Goal: Feedback & Contribution: Contribute content

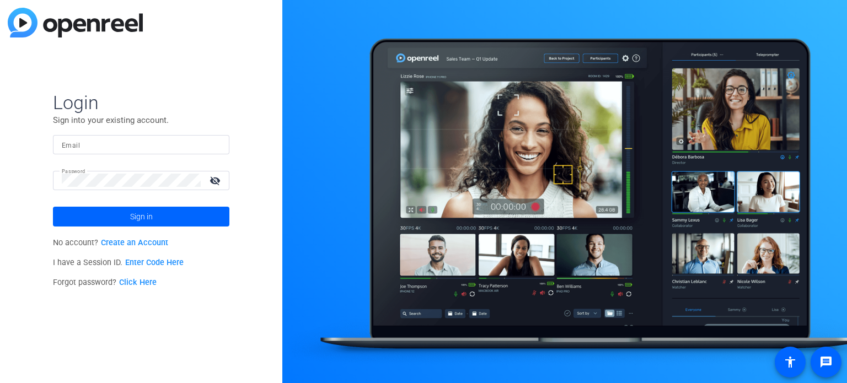
click at [155, 147] on input "Email" at bounding box center [141, 144] width 159 height 13
click at [79, 152] on div at bounding box center [141, 144] width 159 height 19
click at [88, 145] on input "Email" at bounding box center [141, 144] width 159 height 13
type input "[EMAIL_ADDRESS][DOMAIN_NAME]"
click at [53, 207] on button "Sign in" at bounding box center [141, 217] width 176 height 20
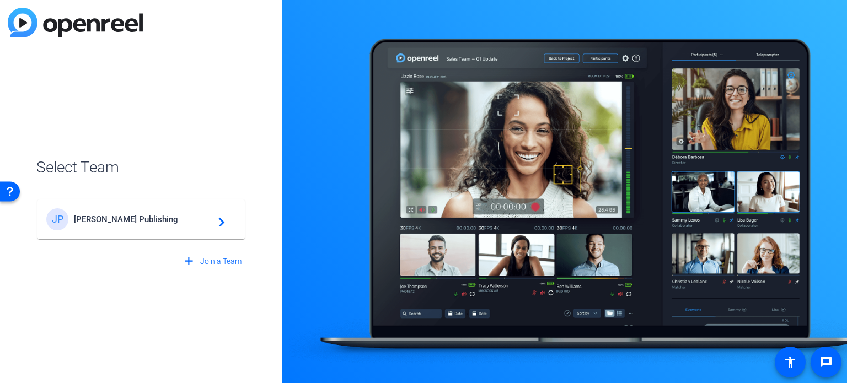
click at [119, 220] on span "[PERSON_NAME] Publishing" at bounding box center [143, 219] width 138 height 10
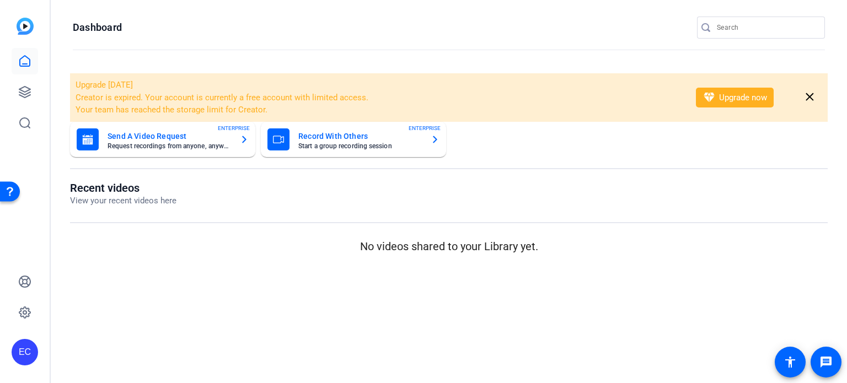
click at [751, 28] on input "Search" at bounding box center [766, 27] width 99 height 13
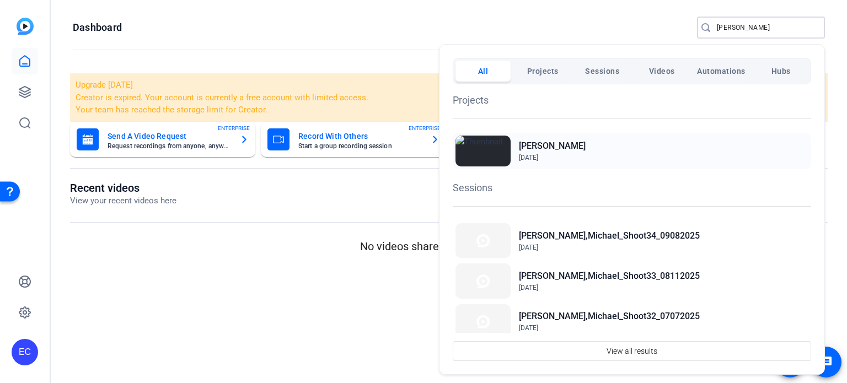
type input "[PERSON_NAME]"
click at [576, 140] on div "[PERSON_NAME] [DATE]" at bounding box center [632, 151] width 358 height 36
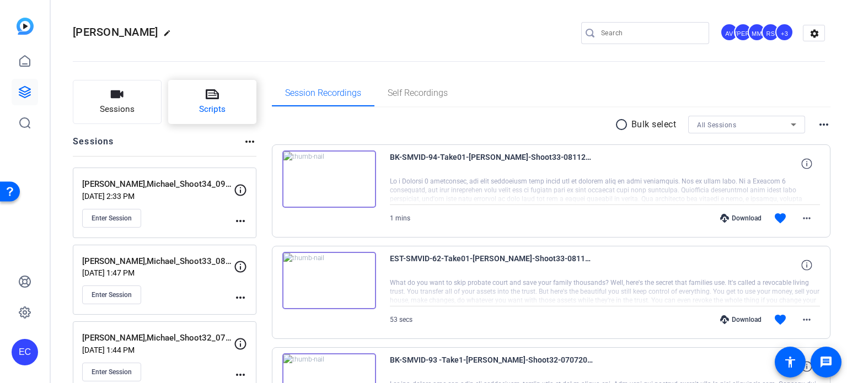
click at [194, 96] on button "Scripts" at bounding box center [212, 102] width 89 height 44
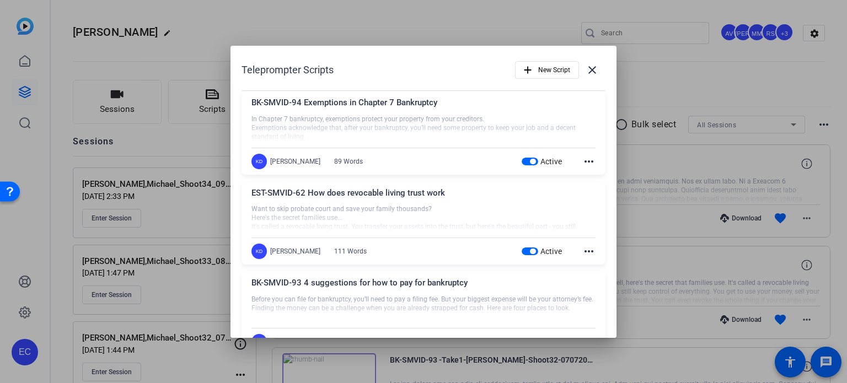
click at [512, 155] on div "KD Krystal Delgadillo 89 Words Active more_horiz" at bounding box center [423, 161] width 344 height 15
click at [522, 158] on span "button" at bounding box center [530, 162] width 17 height 8
click at [530, 253] on span "button" at bounding box center [533, 252] width 6 height 6
click at [529, 69] on span "button" at bounding box center [547, 70] width 63 height 26
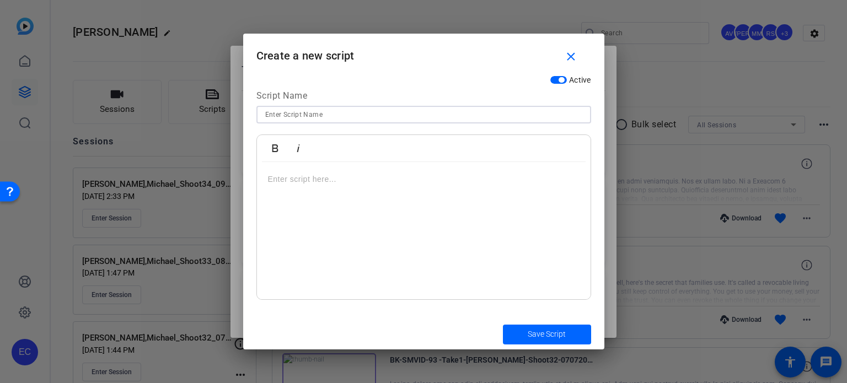
click at [351, 114] on input at bounding box center [423, 114] width 317 height 13
paste input "EST-SMVID-63 5 things I’d never do after signing my will and other estate plann…"
type input "EST-SMVID-63 5 things I’d never do after signing my will and other estate plann…"
click at [385, 188] on div at bounding box center [424, 231] width 334 height 138
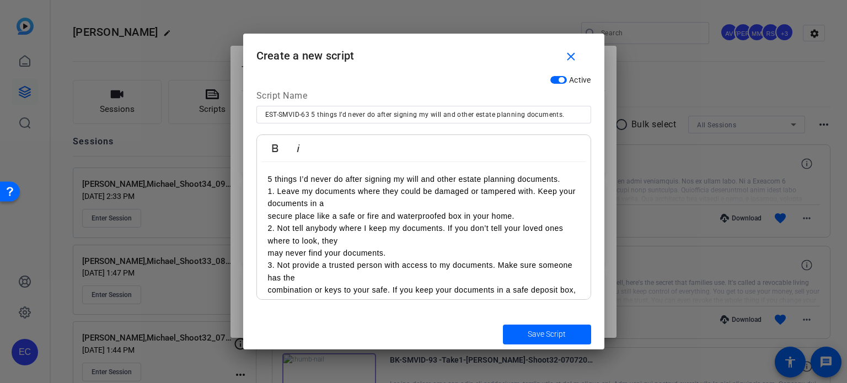
click at [265, 216] on div "5 things I’d never do after signing my will and other estate planning documents…" at bounding box center [424, 278] width 334 height 232
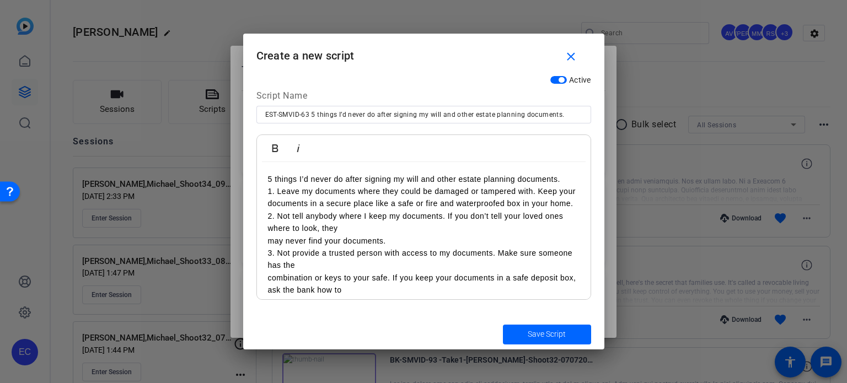
click at [565, 176] on p "5 things I’d never do after signing my will and other estate planning documents." at bounding box center [424, 179] width 312 height 12
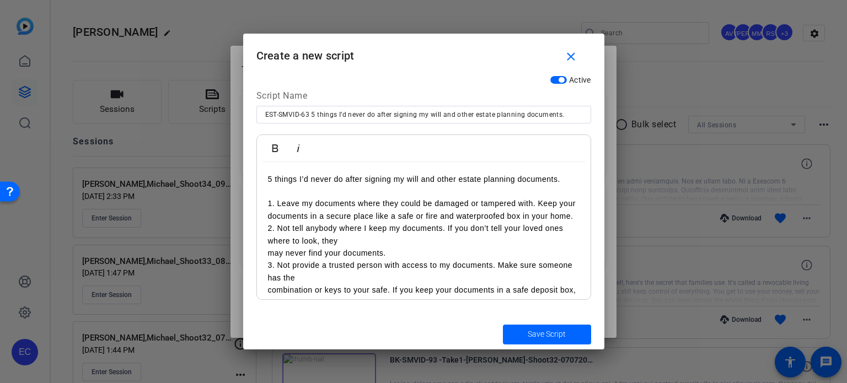
click at [368, 222] on p "1. Leave my documents where they could be damaged or tampered with. Keep your d…" at bounding box center [424, 209] width 312 height 25
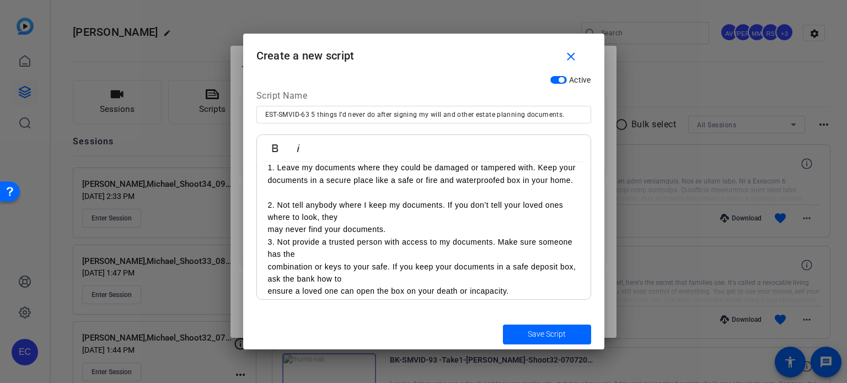
scroll to position [55, 0]
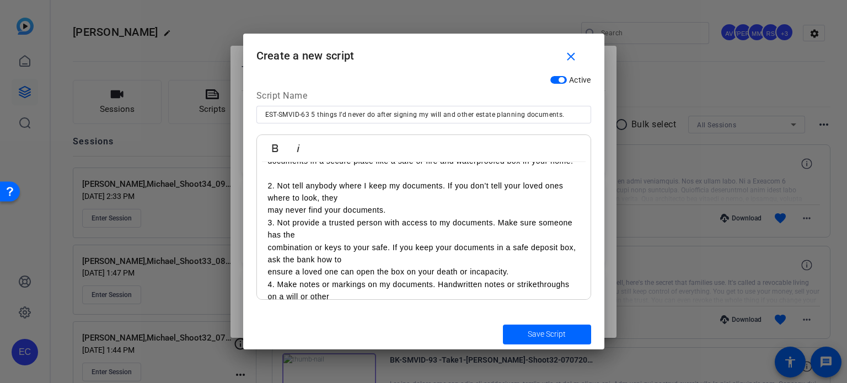
click at [257, 226] on div "5 things I’d never do after signing my will and other estate planning documents…" at bounding box center [424, 229] width 334 height 244
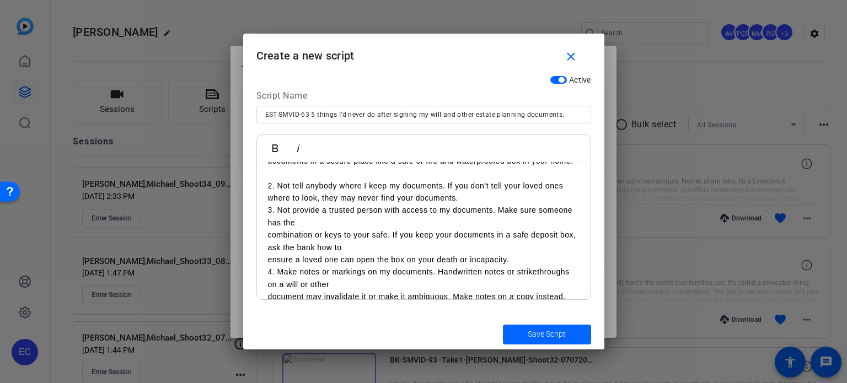
click at [490, 205] on p "2. Not tell anybody where I keep my documents. If you don’t tell your loved one…" at bounding box center [424, 192] width 312 height 25
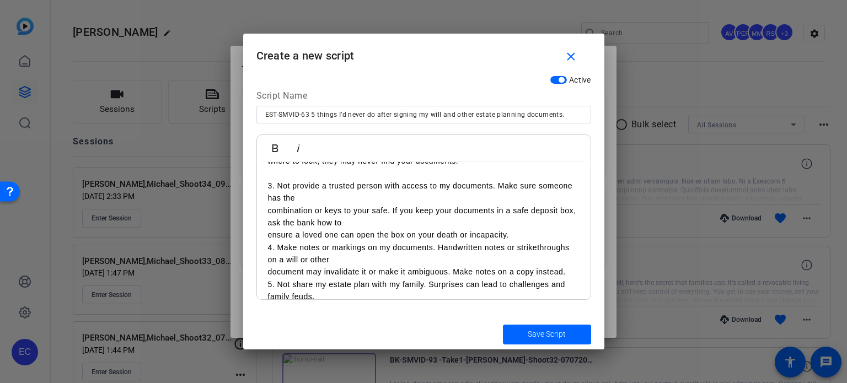
scroll to position [110, 0]
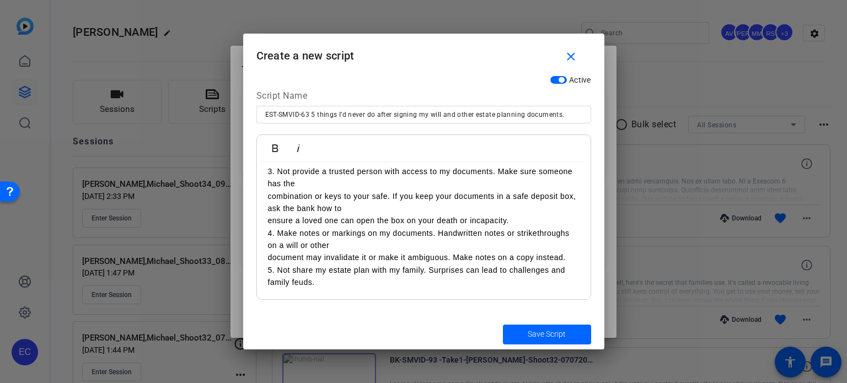
click at [259, 207] on div "5 things I’d never do after signing my will and other estate planning documents…" at bounding box center [424, 178] width 334 height 244
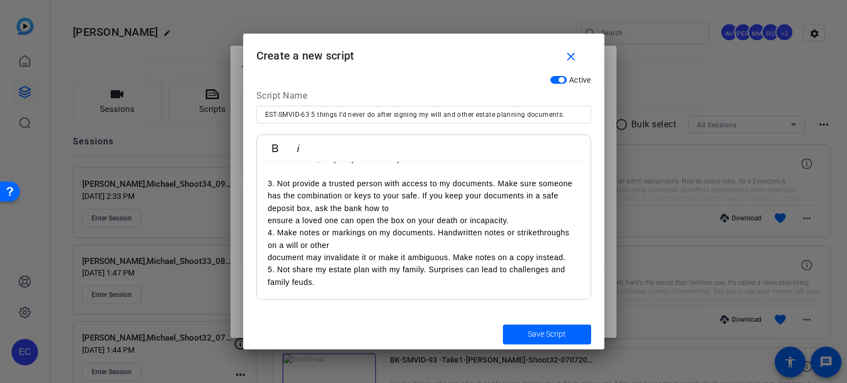
click at [268, 219] on p "ensure a loved one can open the box on your death or incapacity." at bounding box center [424, 220] width 312 height 12
click at [359, 224] on p "3. Not provide a trusted person with access to my documents. Make sure someone …" at bounding box center [424, 203] width 312 height 50
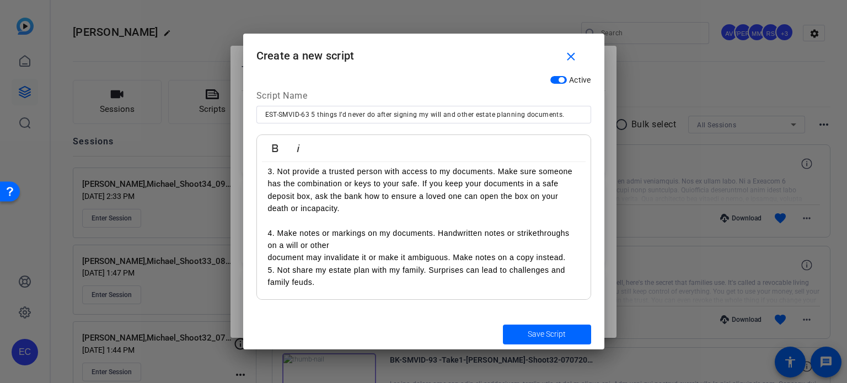
click at [265, 266] on div "5 things I’d never do after signing my will and other estate planning documents…" at bounding box center [424, 178] width 334 height 244
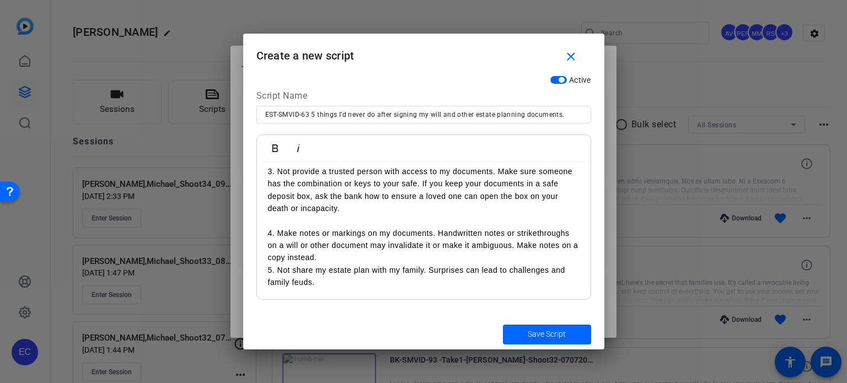
click at [400, 264] on p "4. Make notes or markings on my documents. Handwritten notes or strikethroughs …" at bounding box center [424, 245] width 312 height 37
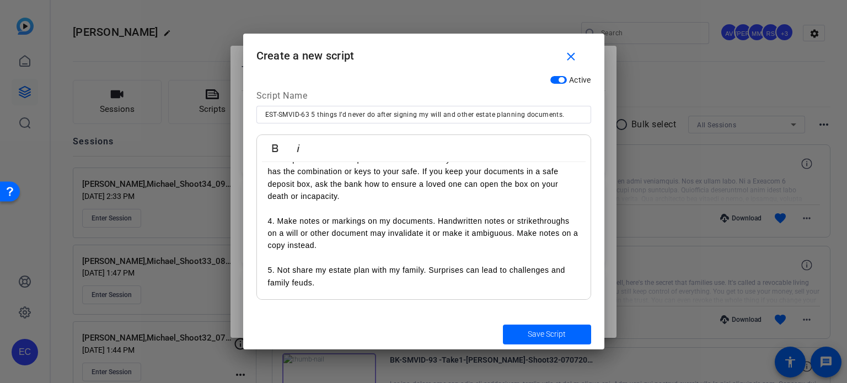
scroll to position [131, 0]
click at [264, 266] on div "5 things I’d never do after signing my will and other estate planning documents…" at bounding box center [424, 172] width 334 height 256
click at [551, 340] on span "Save Script" at bounding box center [547, 335] width 38 height 12
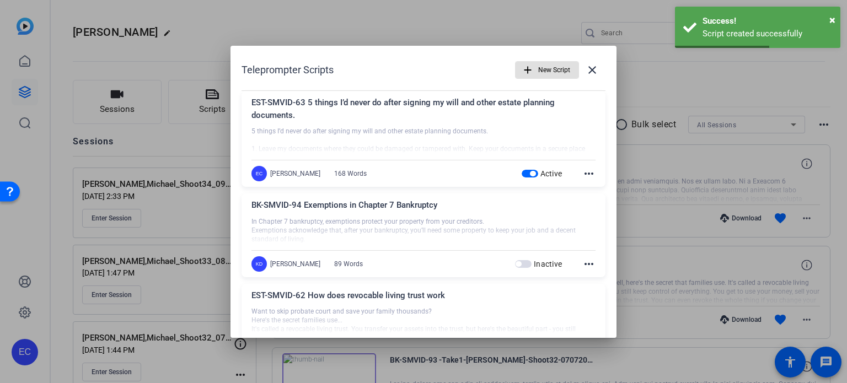
click at [539, 72] on span "New Script" at bounding box center [554, 70] width 32 height 21
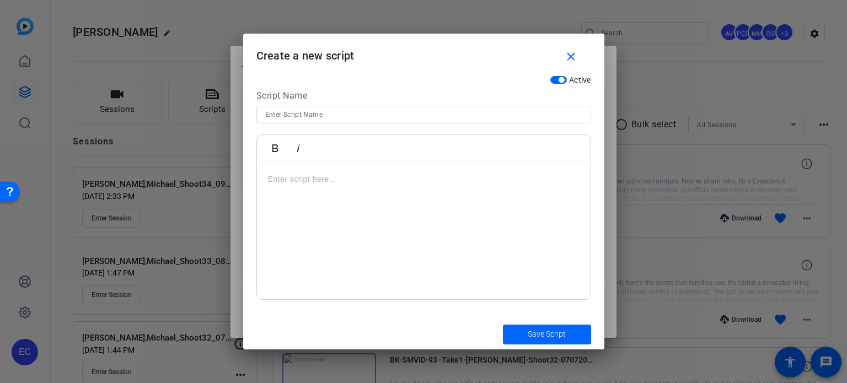
click at [356, 111] on input at bounding box center [423, 114] width 317 height 13
paste input "BK-SMVID-109 Keeping Your Home and Car in Chapter 7"
type input "BK-SMVID-109 Keeping Your Home and Car in Chapter 7"
click at [439, 212] on div at bounding box center [424, 231] width 334 height 138
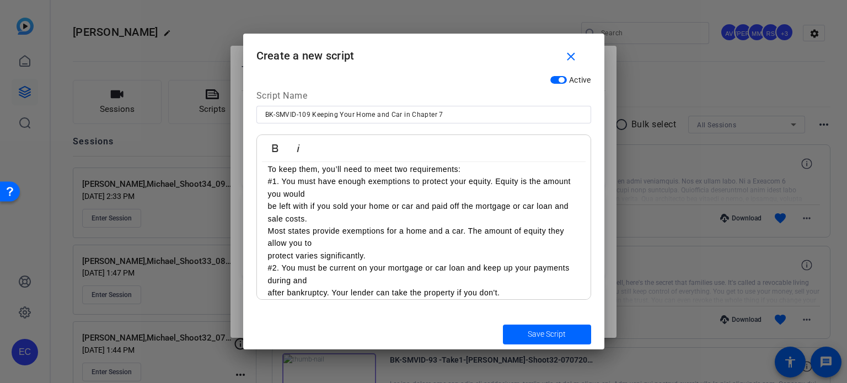
scroll to position [0, 0]
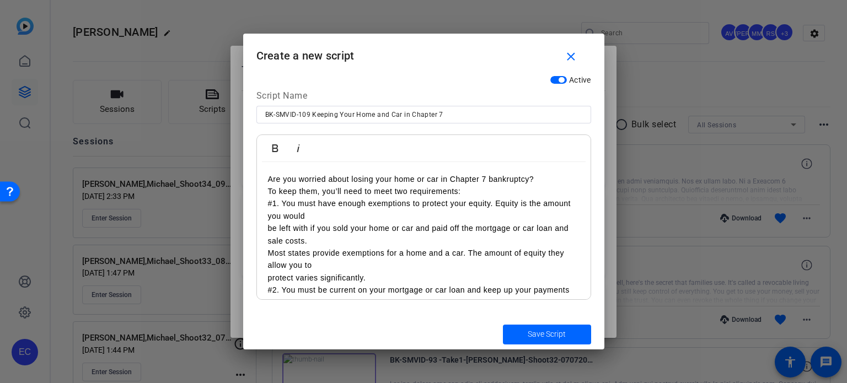
click at [541, 180] on p "Are you worried about losing your home or car in Chapter 7 bankruptcy?" at bounding box center [424, 179] width 312 height 12
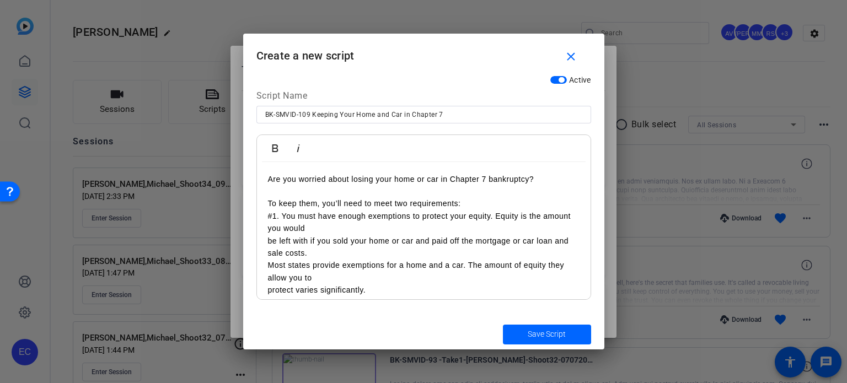
click at [266, 205] on div "Are you worried about losing your home or car in Chapter 7 bankruptcy? To keep …" at bounding box center [424, 253] width 334 height 182
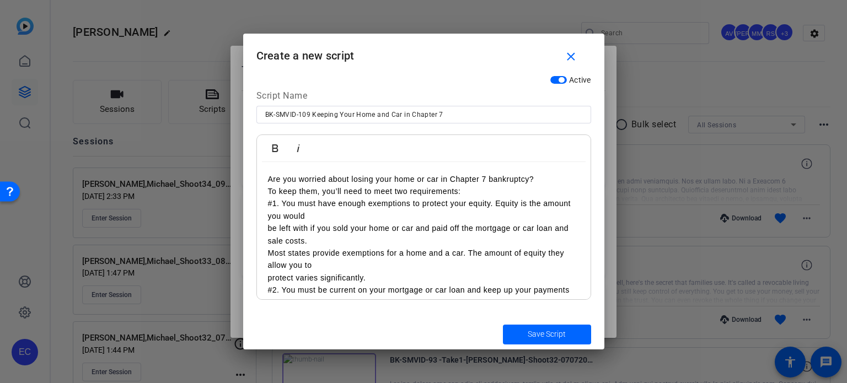
click at [482, 192] on p "To keep them, you’ll need to meet two requirements:" at bounding box center [424, 191] width 312 height 12
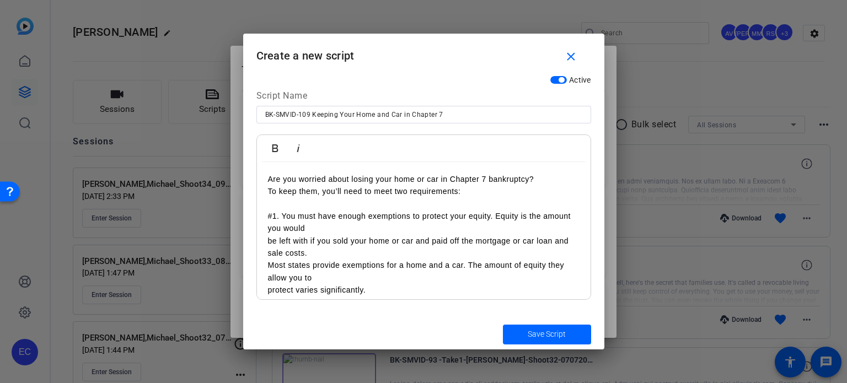
click at [258, 240] on div "Are you worried about losing your home or car in Chapter 7 bankruptcy? To keep …" at bounding box center [424, 253] width 334 height 182
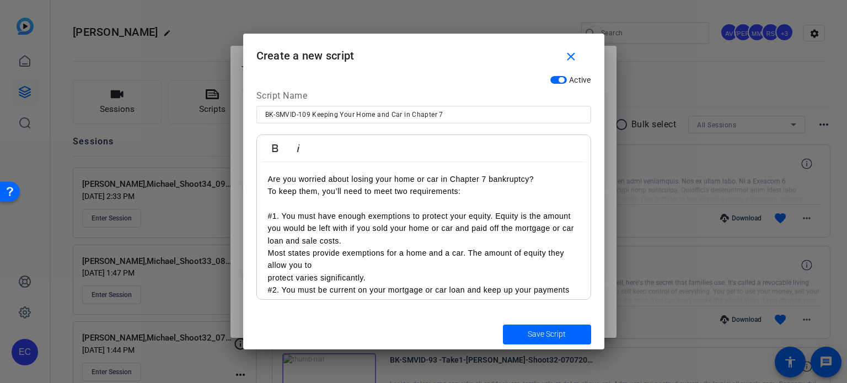
click at [271, 251] on p "Most states provide exemptions for a home and a car. The amount of equity they …" at bounding box center [424, 259] width 312 height 25
click at [269, 253] on p "Most states provide exemptions for a home and a car. The amount of equity they …" at bounding box center [424, 259] width 312 height 25
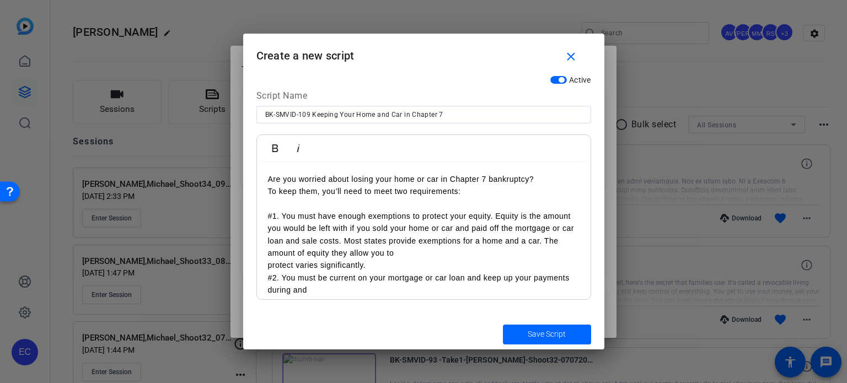
click at [265, 262] on div "Are you worried about losing your home or car in Chapter 7 bankruptcy? To keep …" at bounding box center [424, 241] width 334 height 158
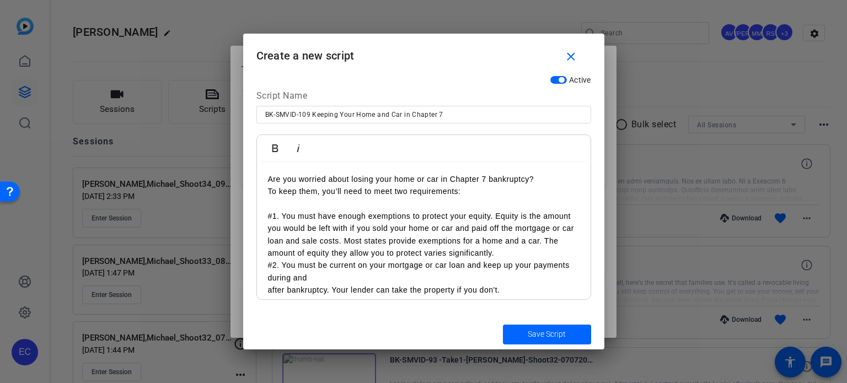
click at [502, 256] on p "#1. You must have enough exemptions to protect your equity. Equity is the amoun…" at bounding box center [424, 235] width 312 height 50
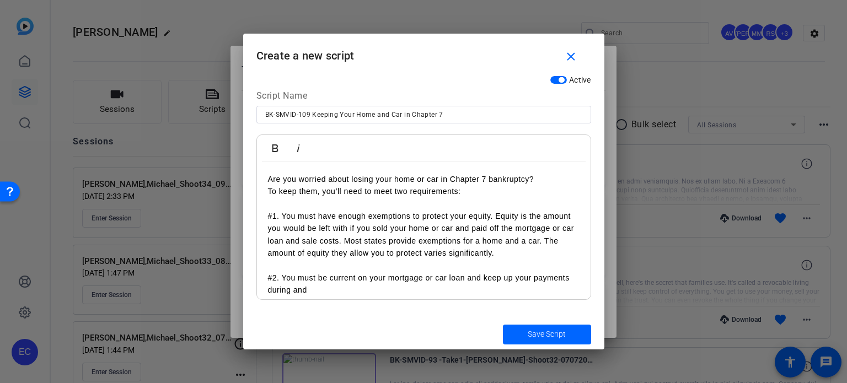
click at [265, 277] on div "Are you worried about losing your home or car in Chapter 7 bankruptcy? To keep …" at bounding box center [424, 241] width 334 height 158
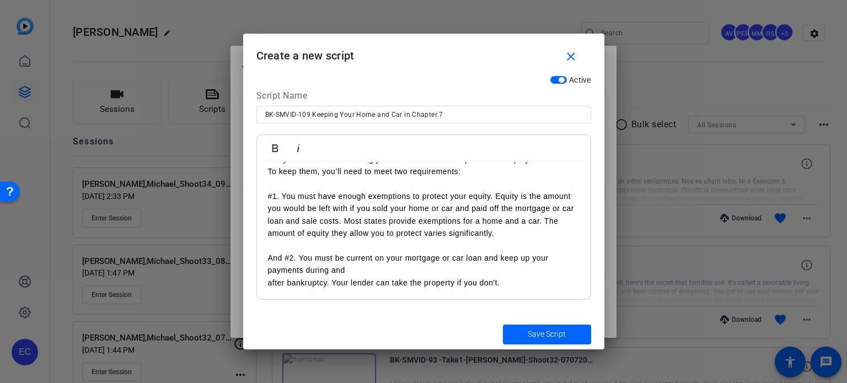
click at [265, 284] on div "Are you worried about losing your home or car in Chapter 7 bankruptcy? To keep …" at bounding box center [424, 221] width 334 height 158
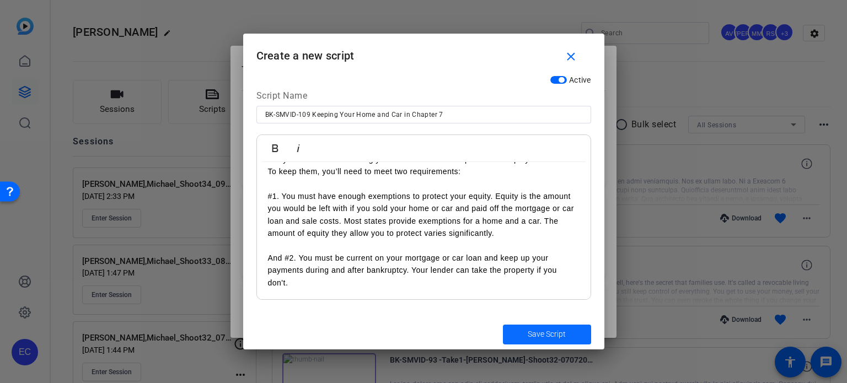
click at [538, 328] on span "submit" at bounding box center [547, 334] width 88 height 26
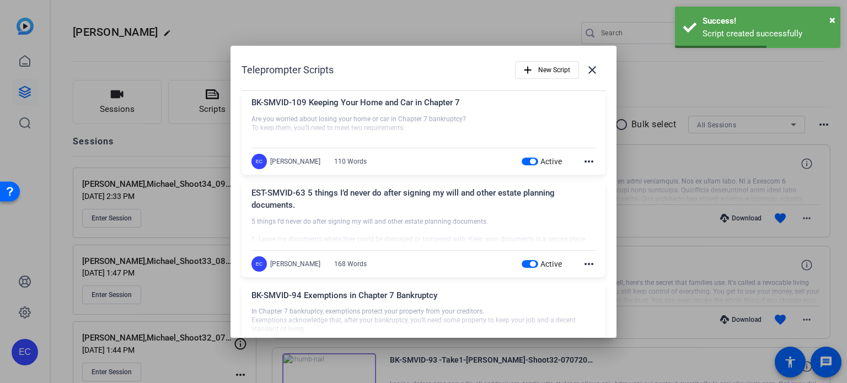
click at [198, 163] on div at bounding box center [423, 191] width 847 height 383
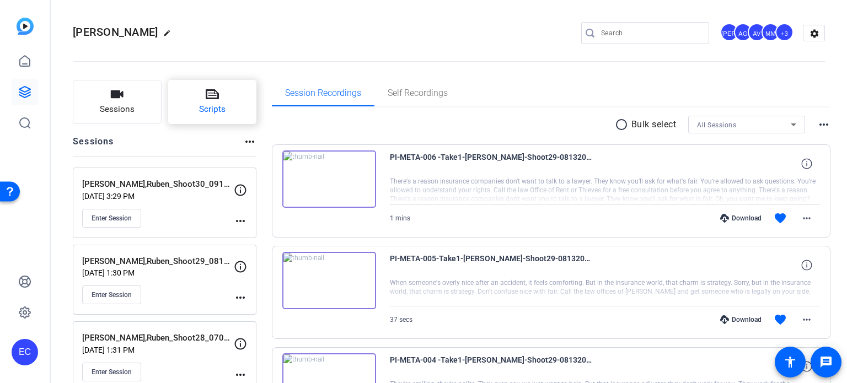
click at [214, 99] on icon at bounding box center [212, 94] width 13 height 13
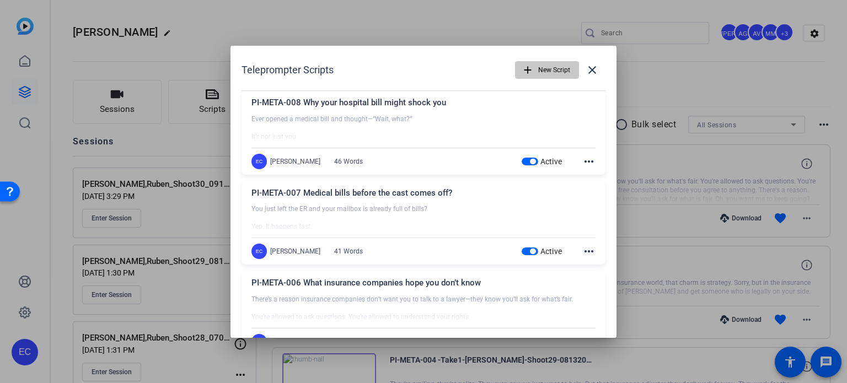
click at [538, 71] on span "New Script" at bounding box center [554, 70] width 32 height 21
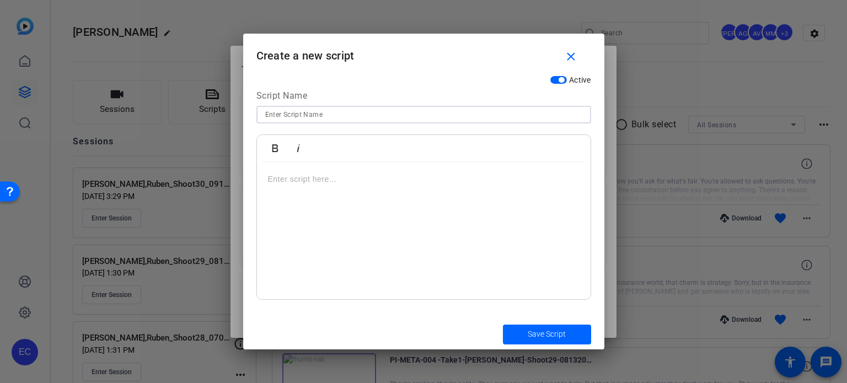
click at [289, 112] on input at bounding box center [423, 114] width 317 height 13
paste input "PI-META-009 Script: It’s wild: you’re still in a sling, and the bills are alrea…"
drag, startPoint x: 332, startPoint y: 116, endPoint x: 309, endPoint y: 116, distance: 23.7
click at [309, 116] on input "PI-META-009 Script: It’s wild: you’re still in a sling, and the bills are alrea…" at bounding box center [423, 114] width 317 height 13
type input "PI-META-009 It’s wild: you’re still in a sling, and the bills are already stack…"
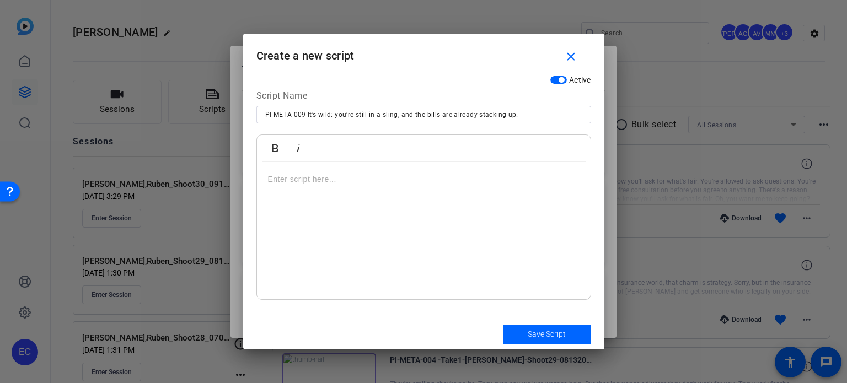
click at [376, 194] on div at bounding box center [424, 231] width 334 height 138
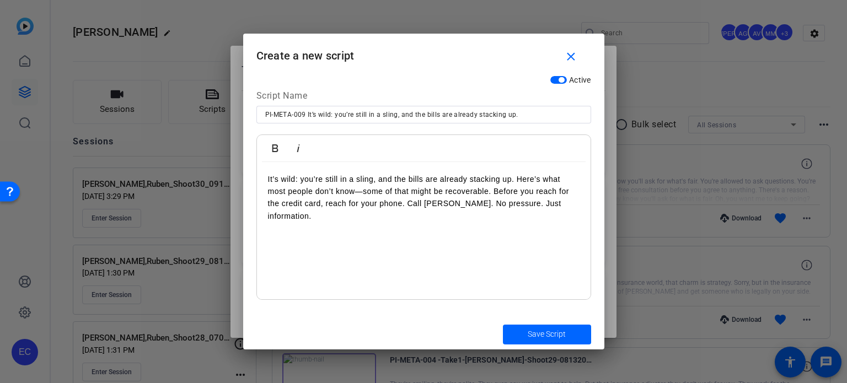
click at [518, 184] on p "It’s wild: you’re still in a sling, and the bills are already stacking up. Here…" at bounding box center [424, 198] width 312 height 50
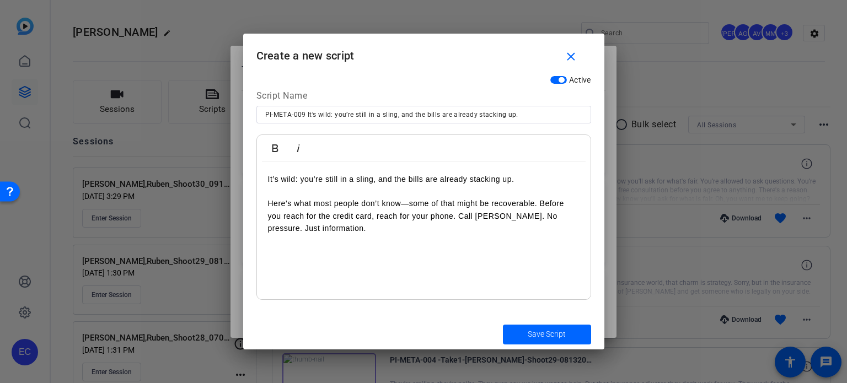
click at [541, 202] on p "Here’s what most people don’t know—some of that might be recoverable. Before yo…" at bounding box center [424, 215] width 312 height 37
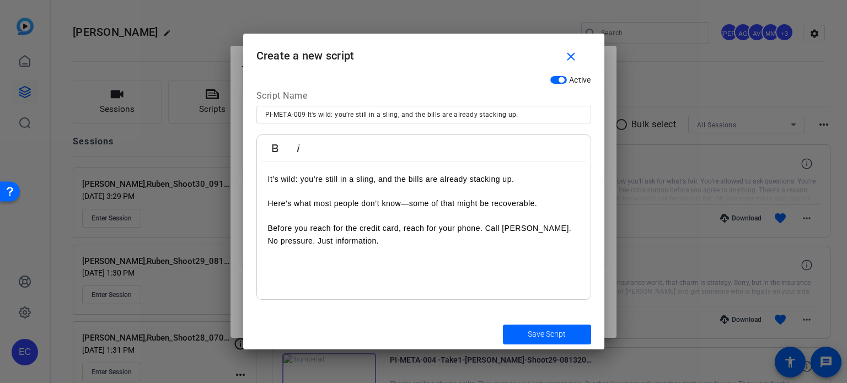
click at [504, 231] on p "Before you reach for the credit card, reach for your phone. Call [PERSON_NAME].…" at bounding box center [424, 234] width 312 height 25
click at [528, 334] on span "Save Script" at bounding box center [547, 335] width 38 height 12
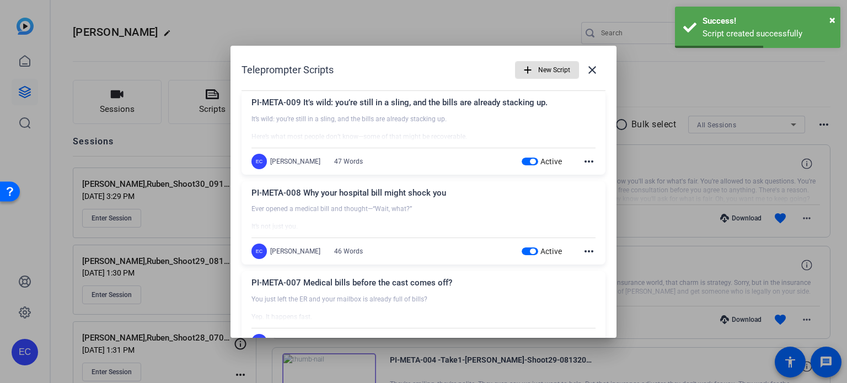
click at [549, 73] on span "New Script" at bounding box center [554, 70] width 32 height 21
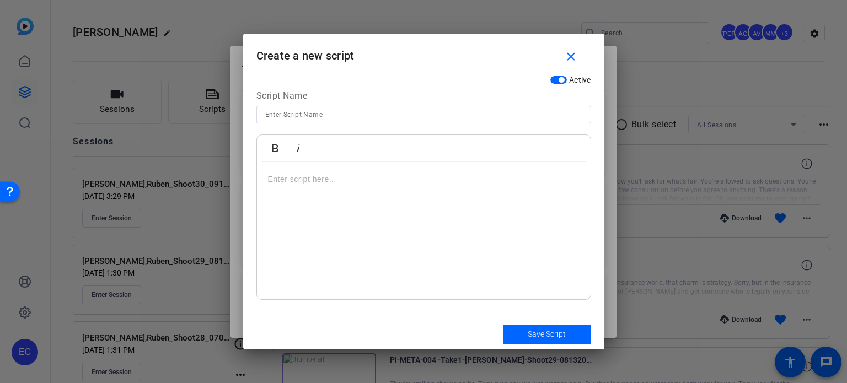
click at [337, 109] on input at bounding box center [423, 114] width 317 height 13
paste input "PI-META-010 Script: You didn’t cause the accident, so why are you getting the b…"
drag, startPoint x: 335, startPoint y: 116, endPoint x: 308, endPoint y: 116, distance: 26.5
click at [308, 116] on input "PI-META-010 Script: You didn’t cause the accident, so why are you getting the b…" at bounding box center [423, 114] width 317 height 13
type input "PI-META-010 You didn’t cause the accident, so why are you getting the bills?"
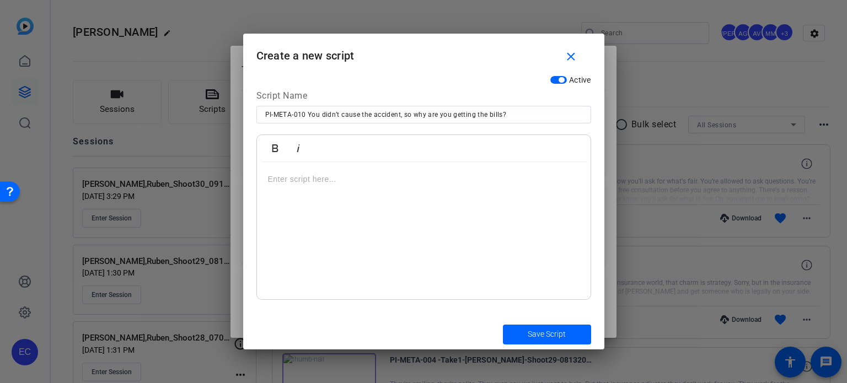
click at [360, 217] on div at bounding box center [424, 231] width 334 height 138
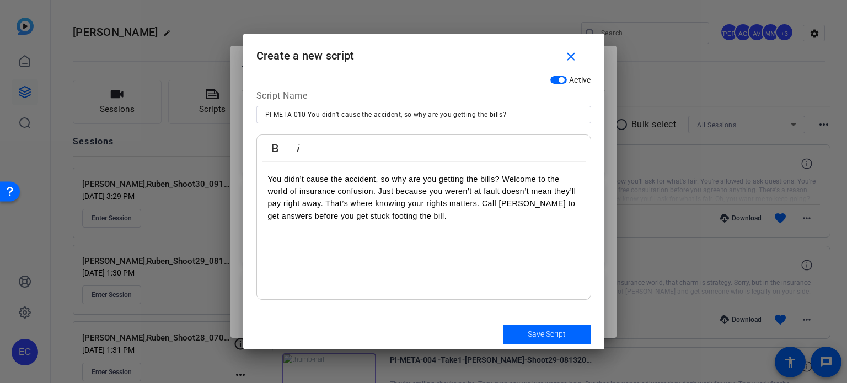
click at [379, 191] on p "You didn’t cause the accident, so why are you getting the bills? Welcome to the…" at bounding box center [424, 198] width 312 height 50
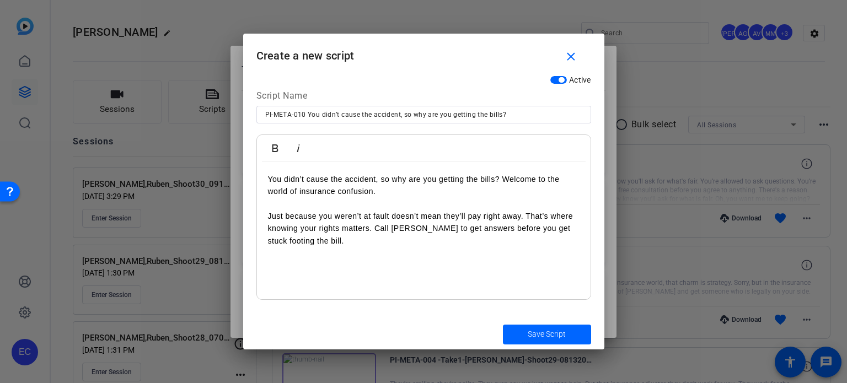
click at [377, 232] on p "Just because you weren’t at fault doesn’t mean they’ll pay right away. That’s w…" at bounding box center [424, 228] width 312 height 37
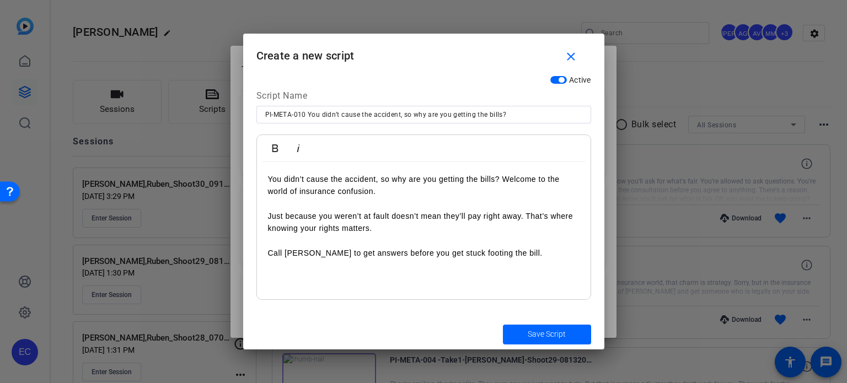
click at [284, 253] on p "Call [PERSON_NAME] to get answers before you get stuck footing the bill." at bounding box center [424, 253] width 312 height 12
click at [538, 336] on span "Save Script" at bounding box center [547, 335] width 38 height 12
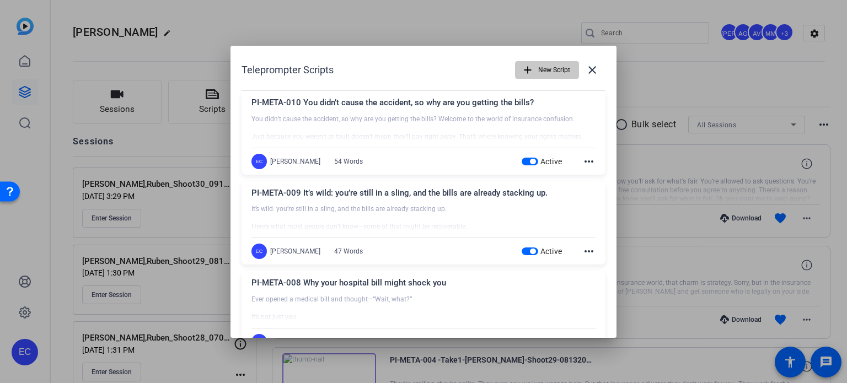
click at [538, 65] on span "New Script" at bounding box center [554, 70] width 32 height 21
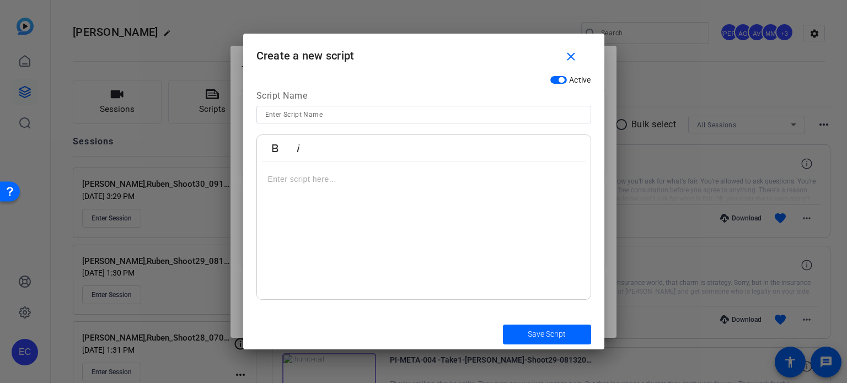
click at [299, 115] on input at bounding box center [423, 114] width 317 height 13
paste input "PI-META-011 Script: It wasn’t your fault—but your wallet doesn’t know that."
drag, startPoint x: 332, startPoint y: 115, endPoint x: 309, endPoint y: 119, distance: 23.5
click at [309, 119] on input "PI-META-011 Script: It wasn’t your fault—but your wallet doesn’t know that." at bounding box center [423, 114] width 317 height 13
type input "PI-META-011 It wasn’t your fault—but your wallet doesn’t know that."
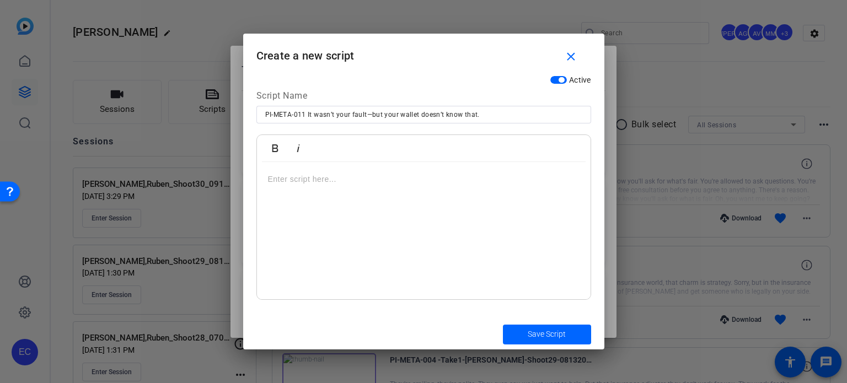
click at [425, 224] on div at bounding box center [424, 231] width 334 height 138
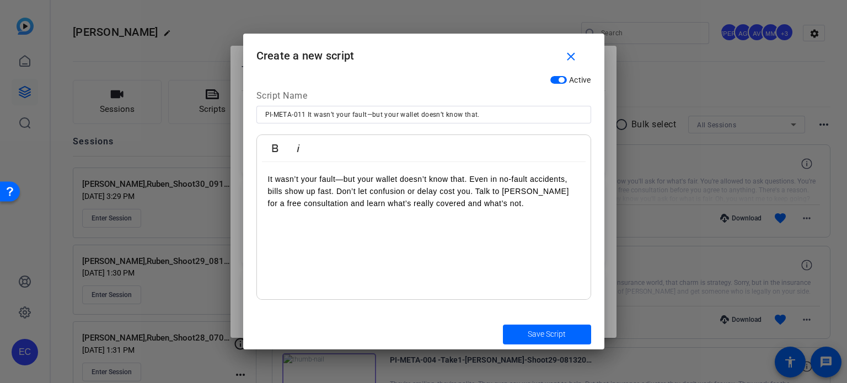
click at [469, 184] on p "It wasn’t your fault—but your wallet doesn’t know that. Even in no-fault accide…" at bounding box center [424, 191] width 312 height 37
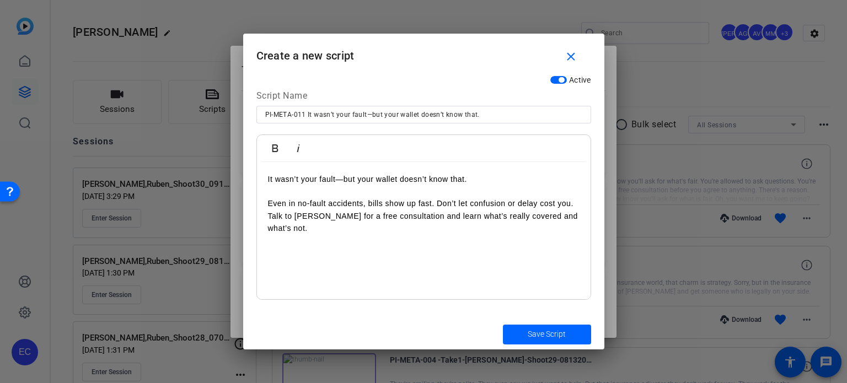
click at [269, 221] on p "Even in no-fault accidents, bills show up fast. Don’t let confusion or delay co…" at bounding box center [424, 215] width 312 height 37
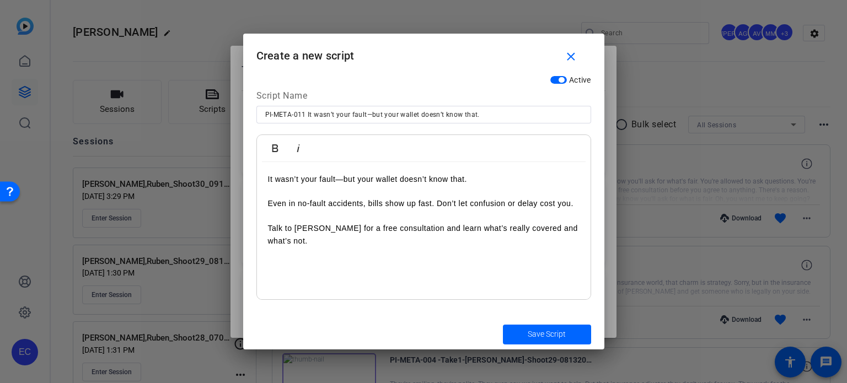
click at [293, 221] on p at bounding box center [424, 216] width 312 height 12
click at [294, 230] on p "Talk to [PERSON_NAME] for a free consultation and learn what’s really covered a…" at bounding box center [424, 234] width 312 height 25
click at [547, 339] on span "Save Script" at bounding box center [547, 335] width 38 height 12
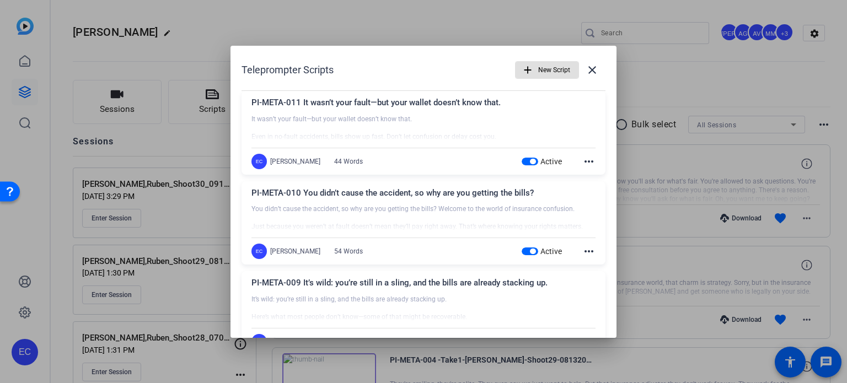
click at [525, 71] on mat-icon "add" at bounding box center [528, 70] width 12 height 12
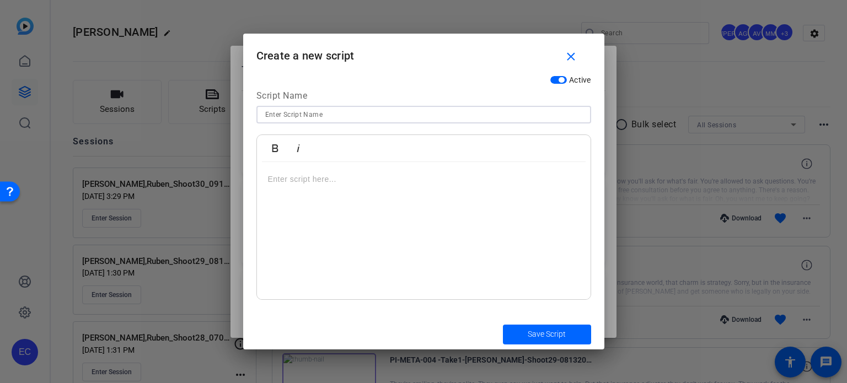
click at [326, 119] on input at bounding box center [423, 114] width 317 height 13
paste input "PI-META-012 Script: You’re not at fault, but somehow, you’re still paying?"
drag, startPoint x: 334, startPoint y: 114, endPoint x: 305, endPoint y: 116, distance: 29.3
click at [305, 116] on input "PI-META-012 Script: You’re not at fault, but somehow, you’re still paying?" at bounding box center [423, 114] width 317 height 13
type input "PI-META-012 You’re not at fault, but somehow, you’re still paying?"
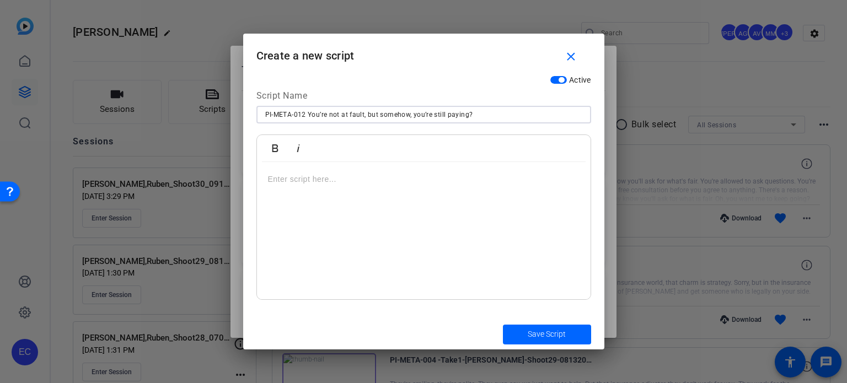
click at [372, 208] on div at bounding box center [424, 231] width 334 height 138
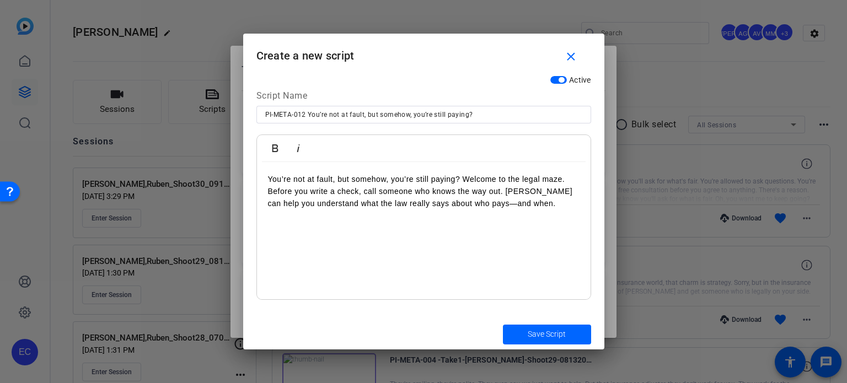
click at [461, 174] on p "You’re not at fault, but somehow, you’re still paying? Welcome to the legal maz…" at bounding box center [424, 191] width 312 height 37
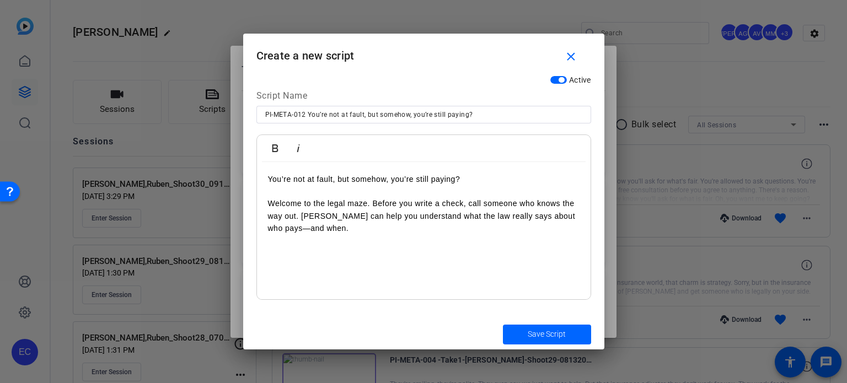
click at [300, 221] on p "Welcome to the legal maze. Before you write a check, call someone who knows the…" at bounding box center [424, 215] width 312 height 37
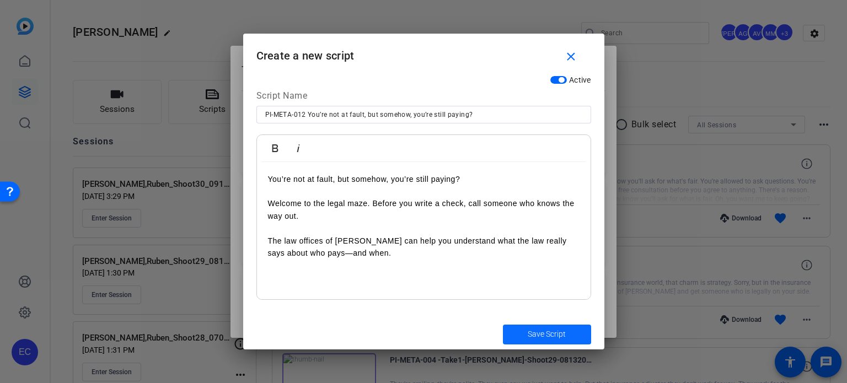
click at [546, 337] on span "Save Script" at bounding box center [547, 335] width 38 height 12
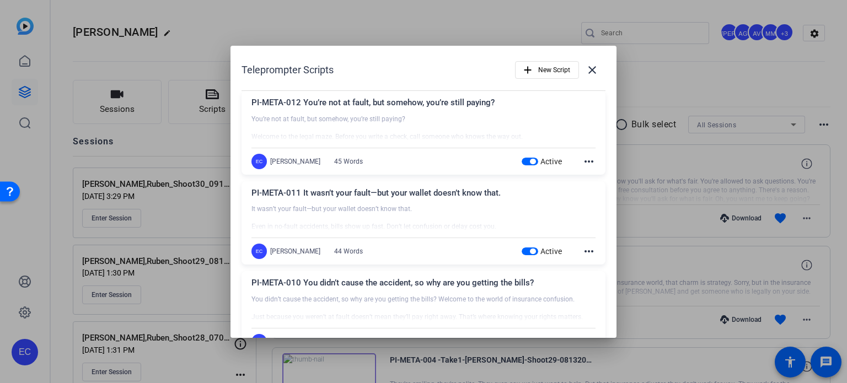
drag, startPoint x: 689, startPoint y: 207, endPoint x: 497, endPoint y: 7, distance: 277.3
click at [688, 207] on div at bounding box center [423, 191] width 847 height 383
